Goal: Transaction & Acquisition: Subscribe to service/newsletter

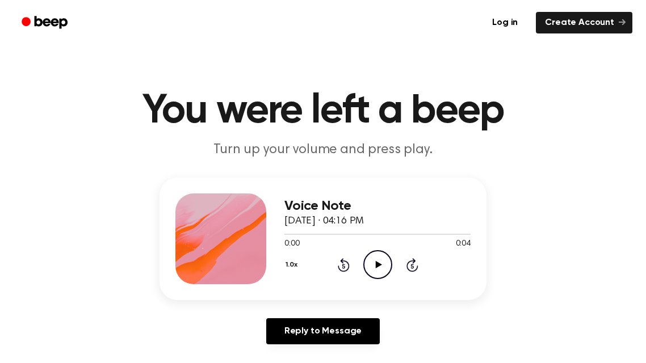
click at [382, 262] on icon "Play Audio" at bounding box center [377, 264] width 29 height 29
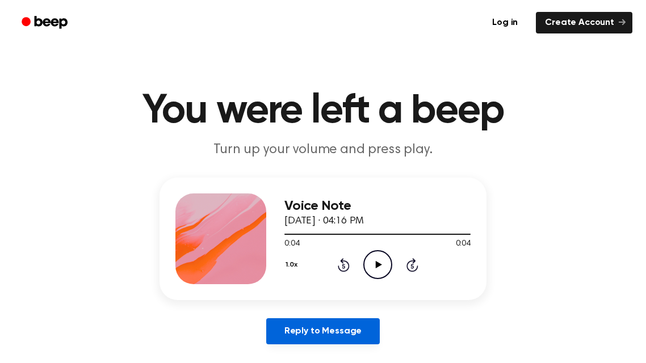
click at [297, 339] on link "Reply to Message" at bounding box center [322, 331] width 113 height 26
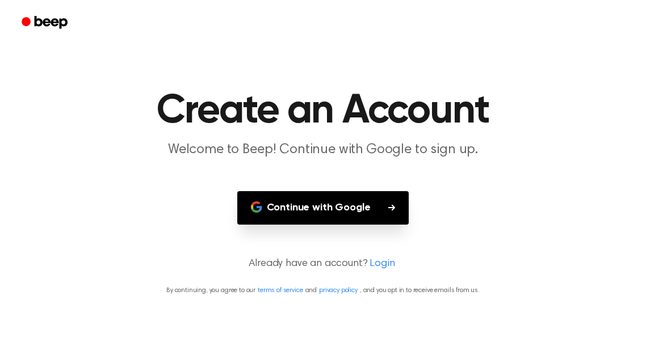
click at [35, 21] on icon "Beep" at bounding box center [51, 22] width 33 height 12
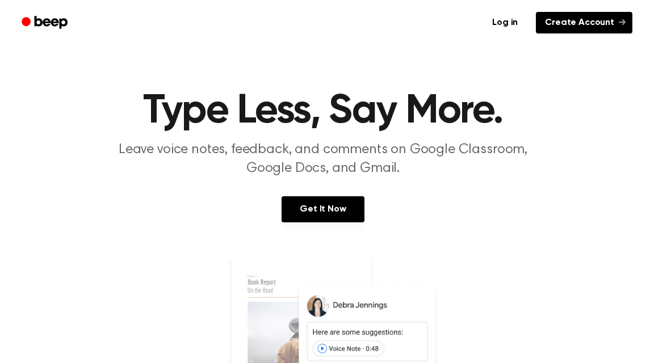
click at [575, 28] on link "Create Account" at bounding box center [584, 23] width 96 height 22
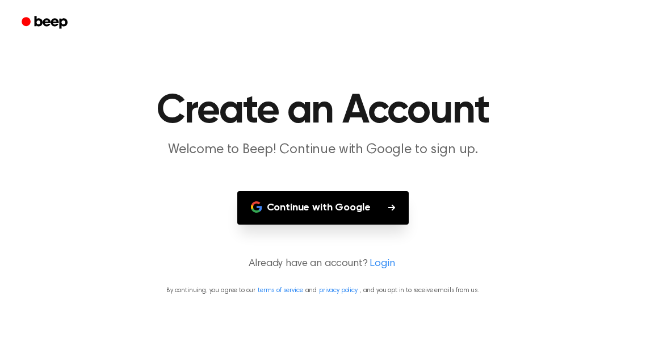
click at [39, 27] on icon "Beep" at bounding box center [46, 22] width 48 height 16
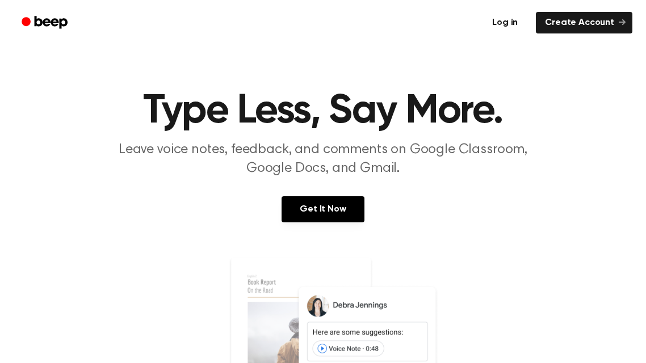
click at [506, 24] on link "Log in" at bounding box center [505, 23] width 48 height 26
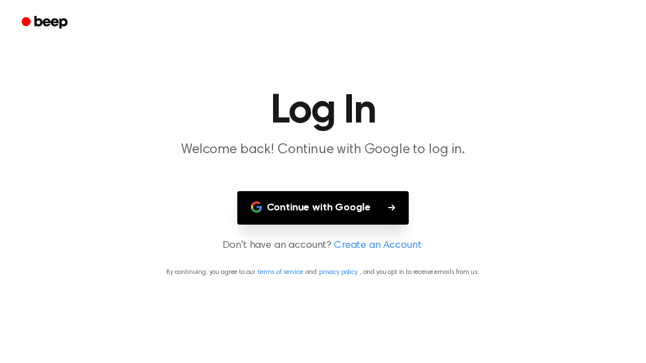
click at [235, 235] on main "Log In Welcome back! Continue with Google to log in. Continue with Google Don't…" at bounding box center [323, 181] width 646 height 363
click at [25, 18] on circle "Beep" at bounding box center [26, 21] width 9 height 9
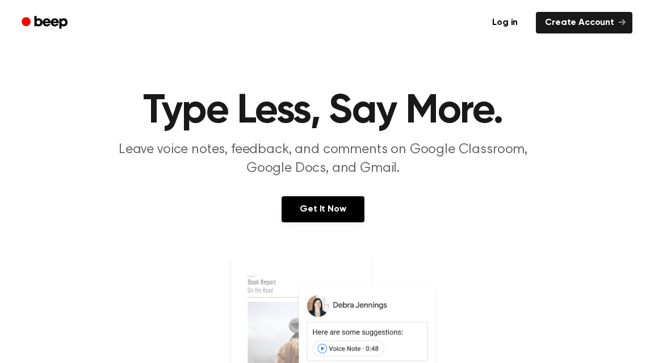
click at [37, 25] on icon "Beep" at bounding box center [51, 22] width 33 height 12
click at [35, 19] on icon "Beep" at bounding box center [51, 22] width 33 height 12
click at [35, 17] on icon "Beep" at bounding box center [51, 22] width 33 height 12
click at [407, 241] on div "Get It Now" at bounding box center [323, 220] width 618 height 49
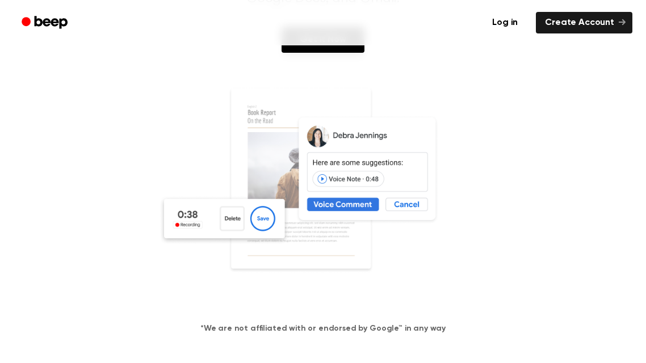
scroll to position [166, 0]
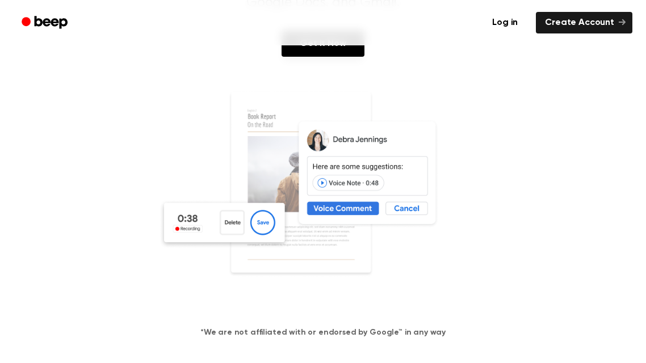
click at [441, 231] on img at bounding box center [322, 200] width 329 height 218
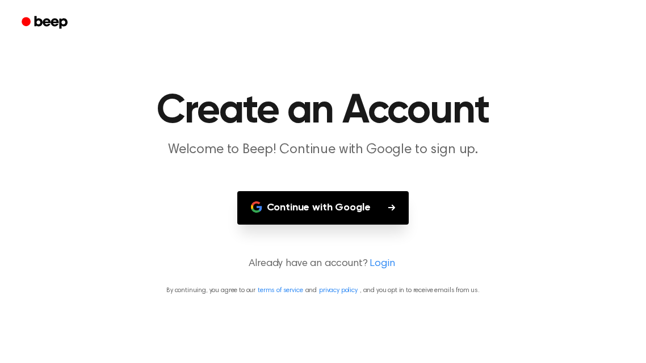
click at [441, 195] on div "Continue with Google" at bounding box center [323, 207] width 254 height 33
click at [395, 207] on button "Continue with Google" at bounding box center [323, 207] width 172 height 33
click at [47, 32] on link "Beep" at bounding box center [46, 23] width 64 height 22
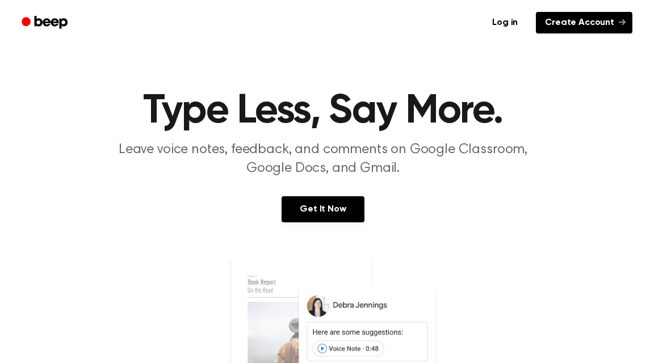
click at [585, 24] on link "Create Account" at bounding box center [584, 23] width 96 height 22
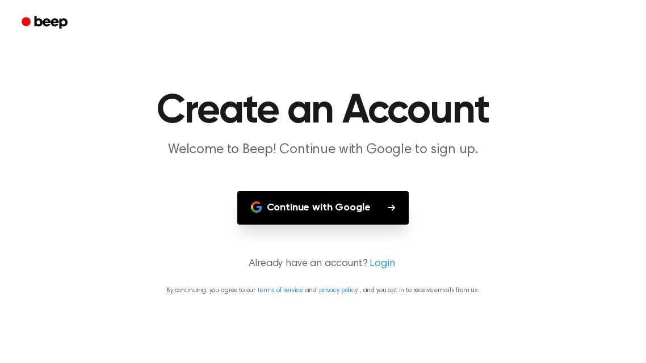
click at [574, 47] on main "Create an Account Welcome to Beep! Continue with Google to sign up. Continue wi…" at bounding box center [323, 181] width 646 height 363
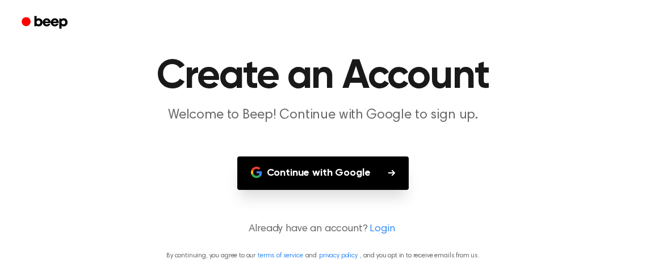
scroll to position [37, 0]
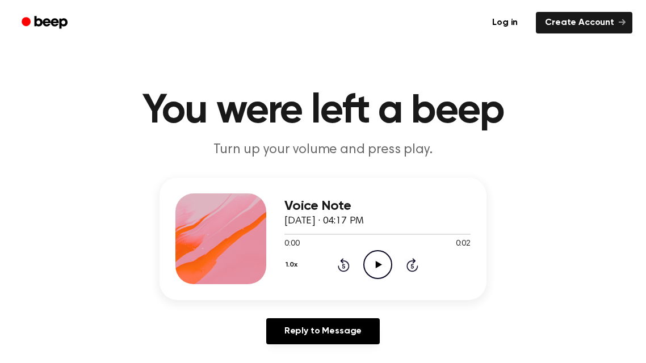
click at [382, 258] on icon "Play Audio" at bounding box center [377, 264] width 29 height 29
click at [388, 266] on icon "Play Audio" at bounding box center [377, 264] width 29 height 29
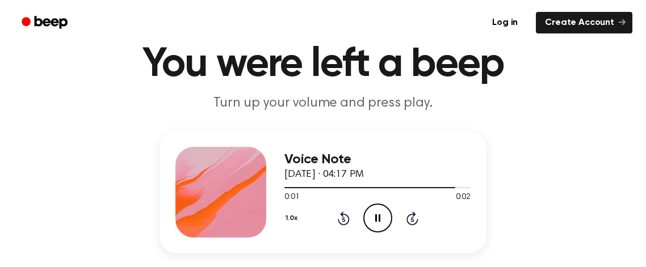
scroll to position [45, 0]
